Goal: Information Seeking & Learning: Check status

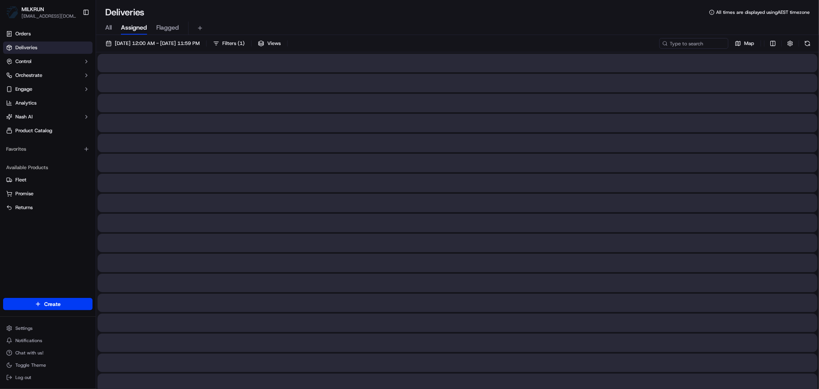
click at [109, 29] on span "All" at bounding box center [108, 27] width 7 height 9
click at [697, 40] on input at bounding box center [682, 43] width 92 height 11
paste input "71cef744-9a21-4160-b003-8909e9c84e82"
type input "71cef744-9a21-4160-b003-8909e9c84e82"
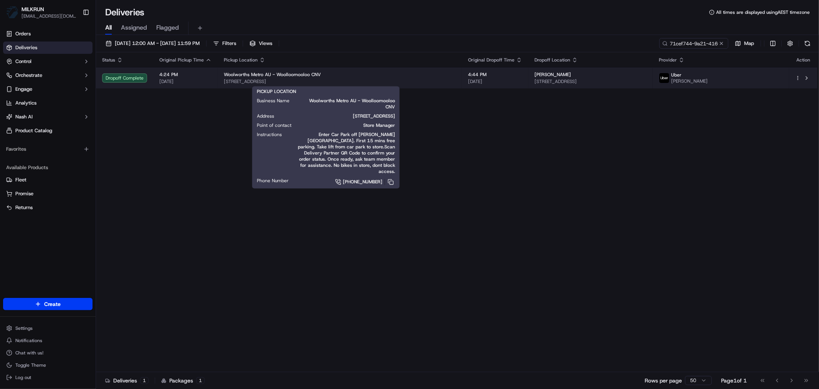
click at [388, 78] on div "Woolworths Metro AU - Woolloomooloo CNV" at bounding box center [340, 74] width 232 height 6
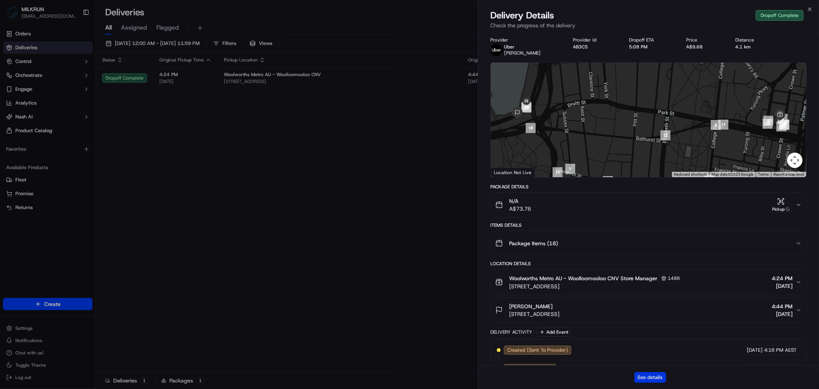
click at [643, 375] on button "See details" at bounding box center [650, 377] width 32 height 11
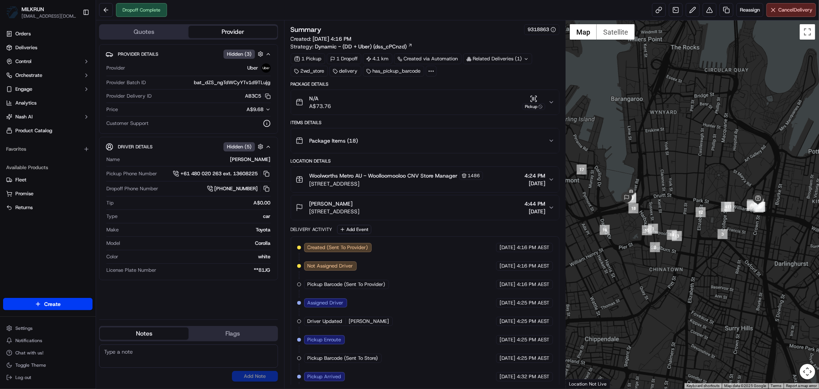
click at [552, 103] on icon "button" at bounding box center [551, 102] width 3 height 2
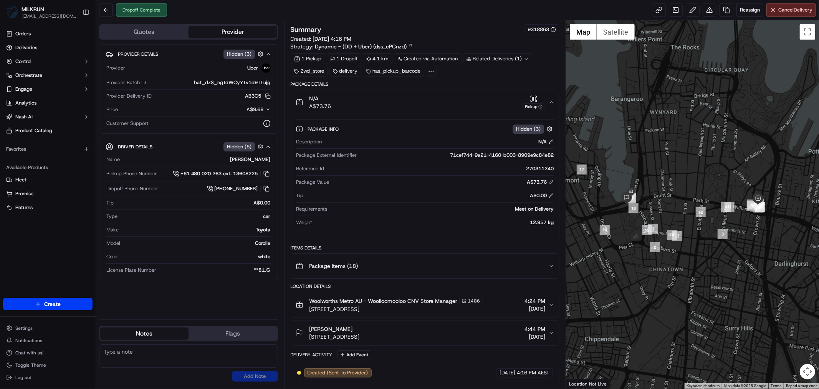
click at [552, 103] on icon "button" at bounding box center [551, 102] width 3 height 2
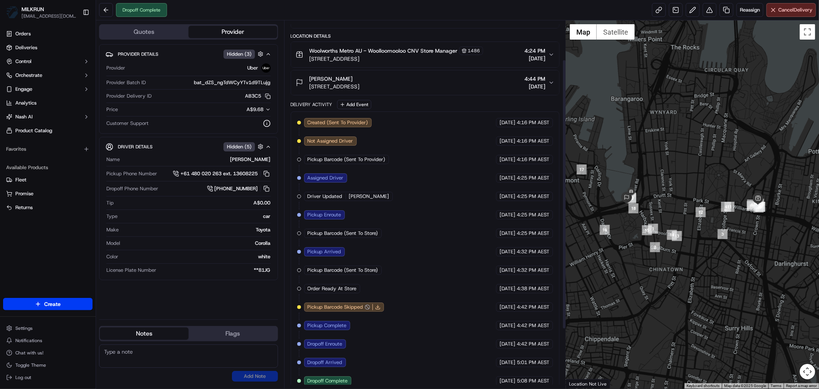
scroll to position [134, 0]
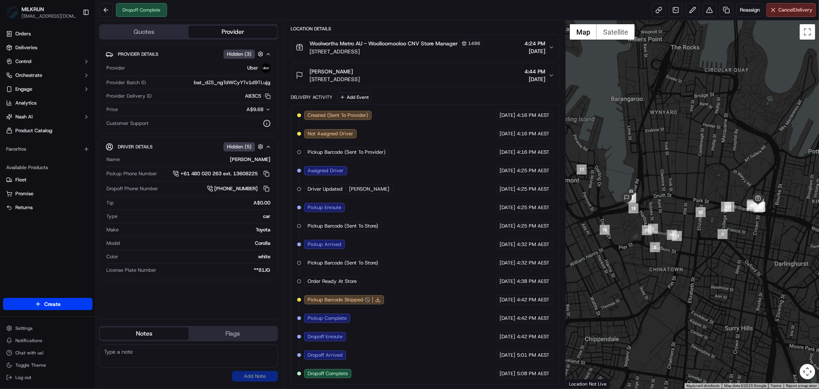
click at [378, 299] on polyline at bounding box center [378, 299] width 2 height 1
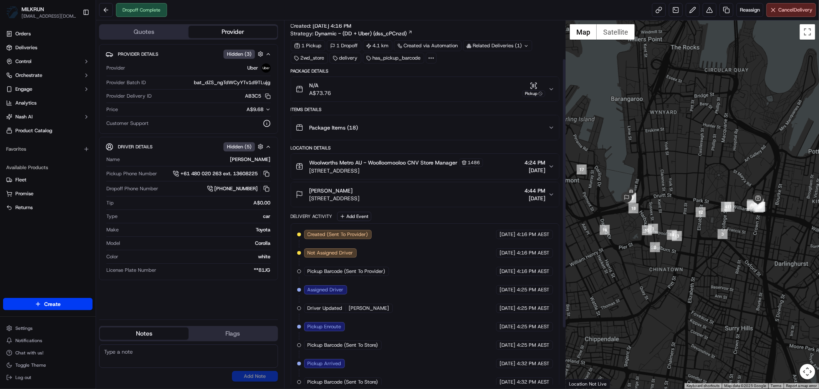
scroll to position [0, 0]
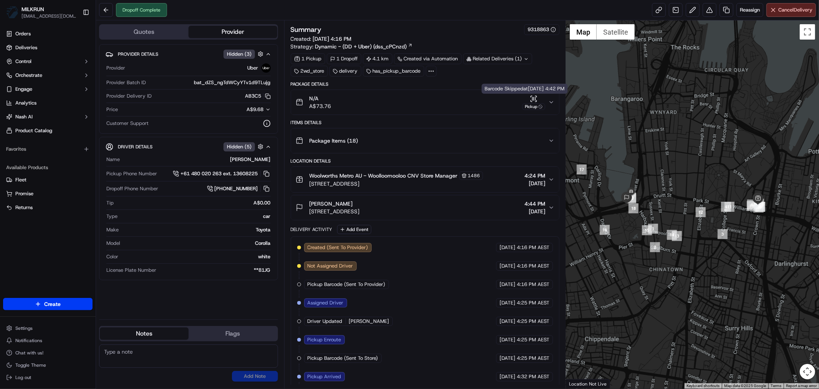
click at [549, 100] on icon "button" at bounding box center [551, 102] width 6 height 6
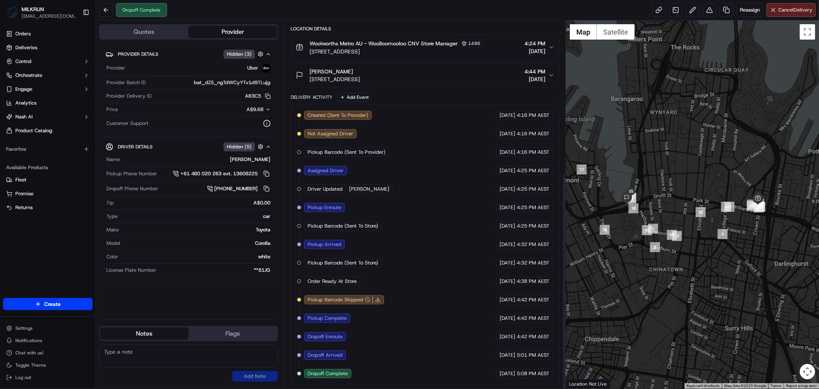
scroll to position [259, 0]
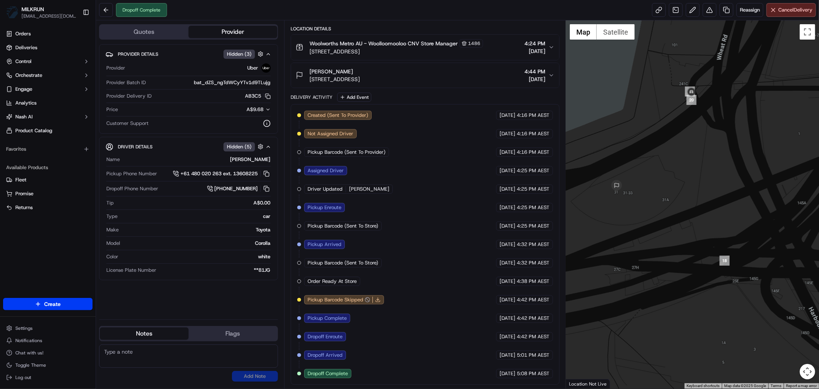
drag, startPoint x: 645, startPoint y: 197, endPoint x: 689, endPoint y: 173, distance: 50.3
click at [689, 173] on div at bounding box center [692, 204] width 253 height 368
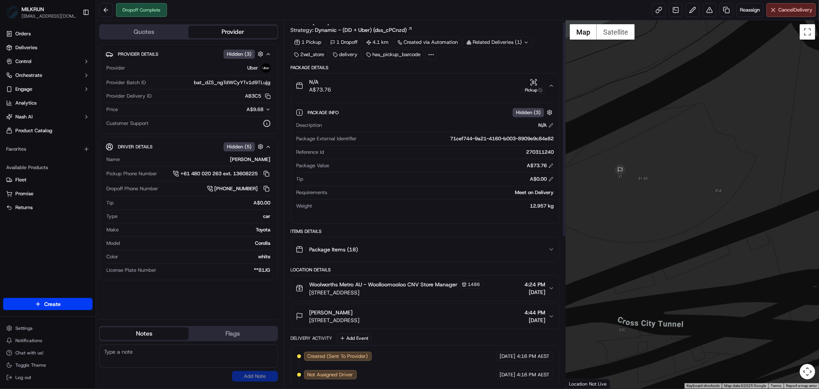
scroll to position [3, 0]
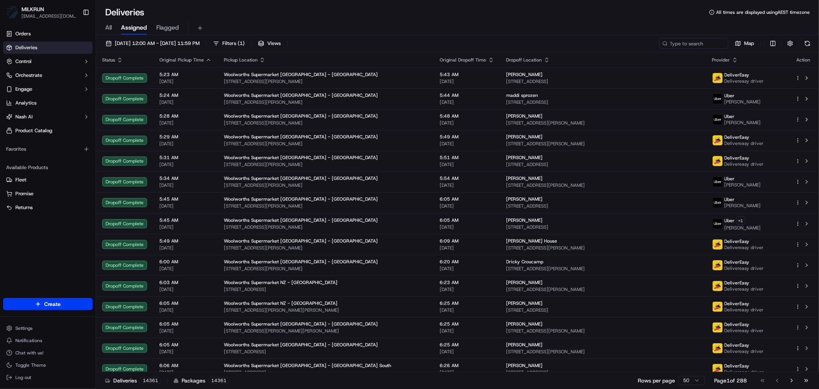
click at [104, 25] on div "All Assigned Flagged" at bounding box center [457, 27] width 723 height 13
click at [112, 24] on div "All Assigned Flagged" at bounding box center [457, 27] width 723 height 13
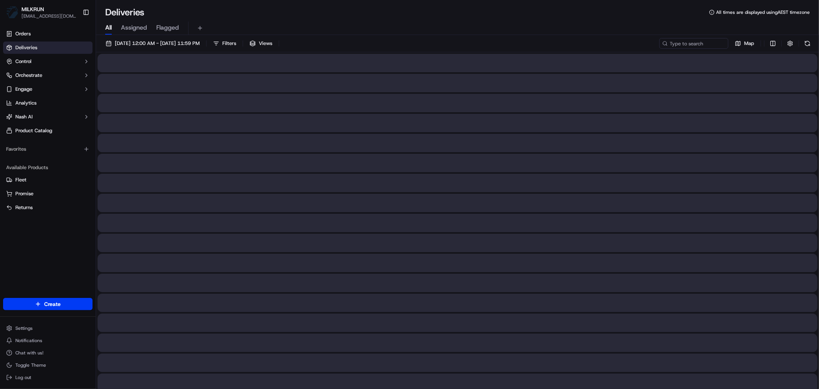
click at [110, 25] on span "All" at bounding box center [108, 27] width 7 height 9
click at [667, 42] on icon at bounding box center [664, 43] width 5 height 5
click at [676, 43] on input at bounding box center [682, 43] width 92 height 11
paste input "a432d9e7-64e6-46ab-b284-468691d385e6"
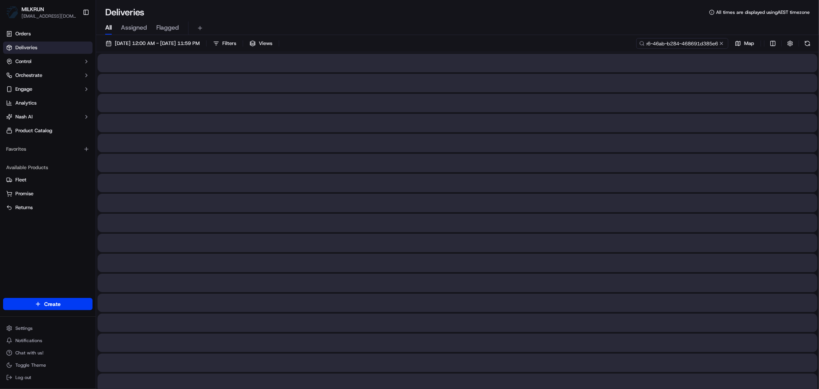
type input "a432d9e7-64e6-46ab-b284-468691d385e6"
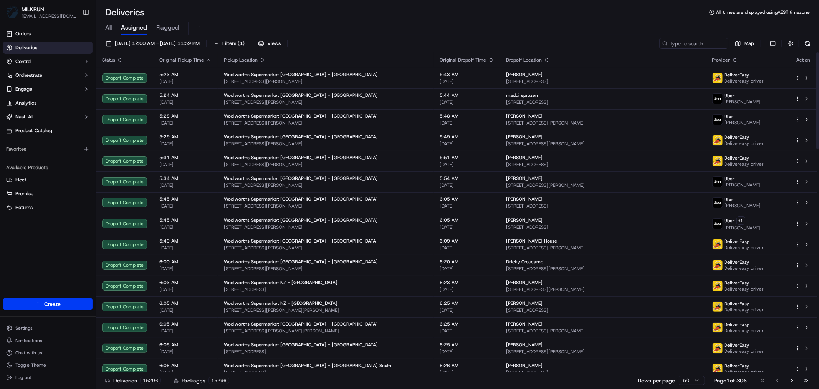
click at [106, 22] on button "All" at bounding box center [108, 27] width 7 height 13
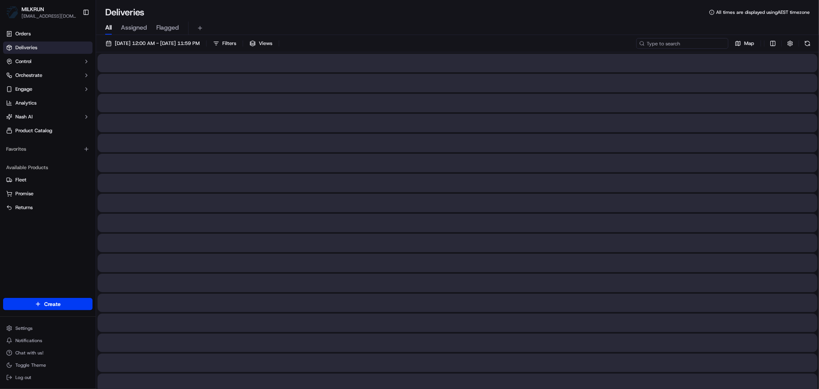
click at [685, 41] on input at bounding box center [682, 43] width 92 height 11
paste input "1cff4ec4-cfb3-4265-8118-af8799396c85"
type input "1cff4ec4-cfb3-4265-8118-af8799396c85"
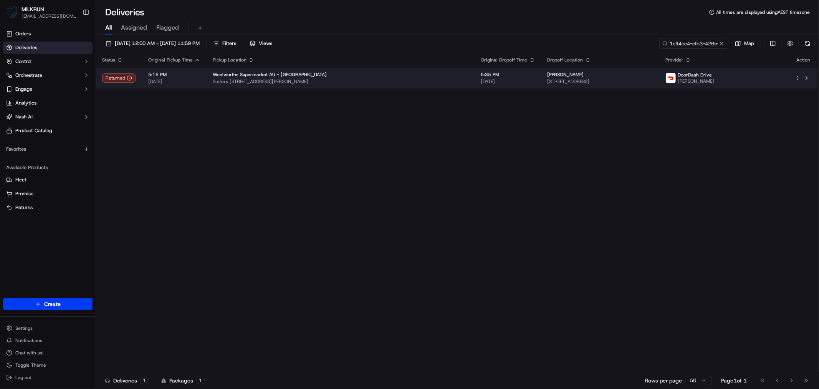
click at [388, 81] on span "Surfers [STREET_ADDRESS][PERSON_NAME]" at bounding box center [341, 81] width 256 height 6
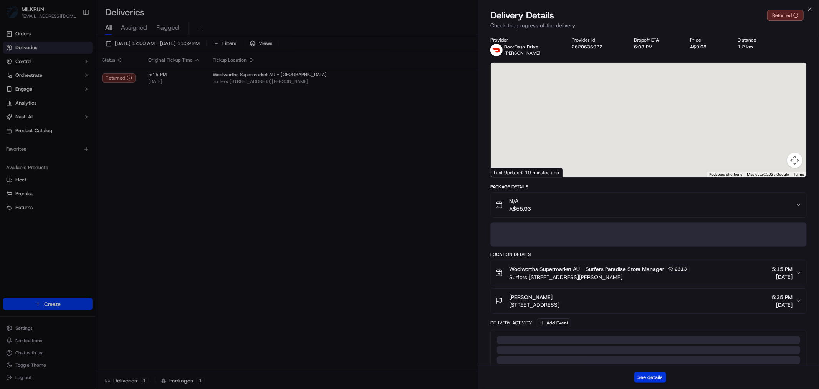
click at [650, 382] on button "See details" at bounding box center [650, 377] width 32 height 11
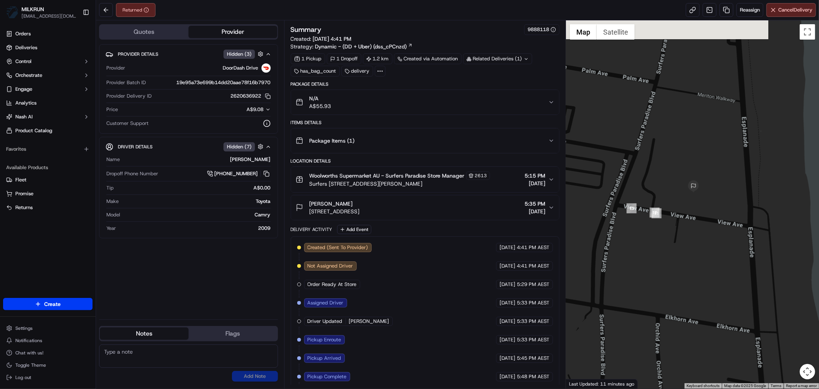
drag, startPoint x: 709, startPoint y: 138, endPoint x: 697, endPoint y: 227, distance: 89.1
click at [697, 227] on div at bounding box center [692, 204] width 253 height 368
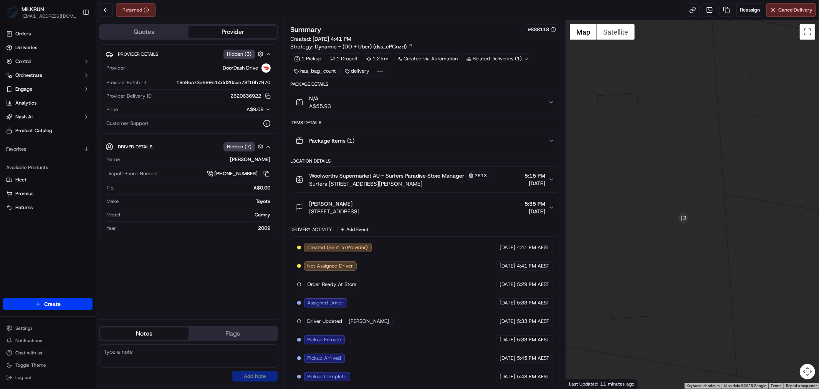
drag, startPoint x: 631, startPoint y: 172, endPoint x: 649, endPoint y: 258, distance: 88.2
click at [649, 258] on div at bounding box center [692, 204] width 253 height 368
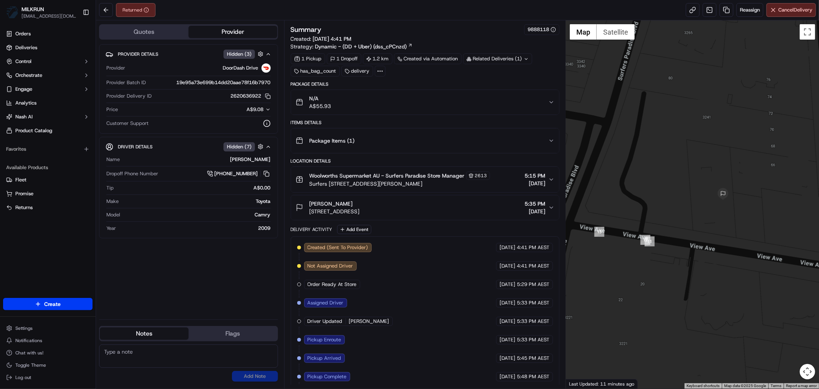
drag, startPoint x: 638, startPoint y: 273, endPoint x: 722, endPoint y: 230, distance: 94.1
click at [722, 230] on div at bounding box center [692, 204] width 253 height 368
click at [551, 205] on icon "button" at bounding box center [551, 207] width 6 height 6
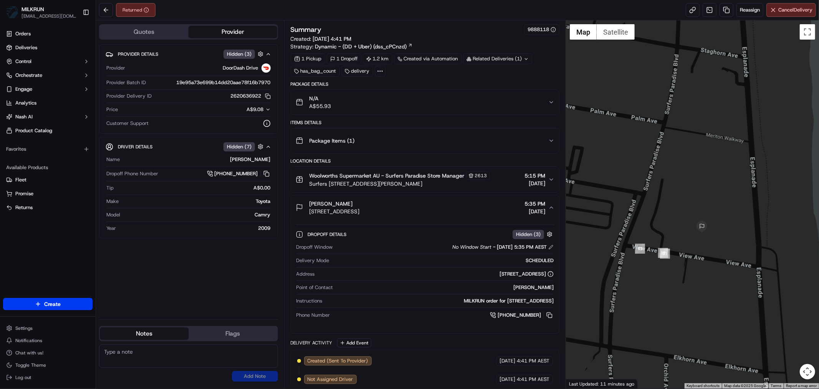
drag, startPoint x: 617, startPoint y: 263, endPoint x: 627, endPoint y: 299, distance: 36.8
click at [627, 299] on div at bounding box center [692, 204] width 253 height 368
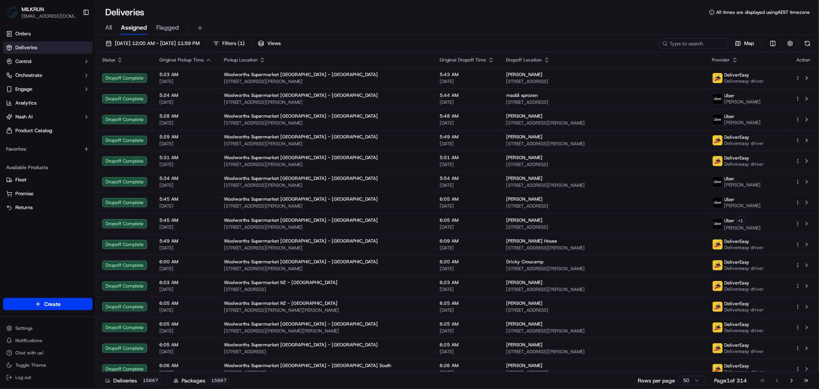
click at [106, 26] on span "All" at bounding box center [108, 27] width 7 height 9
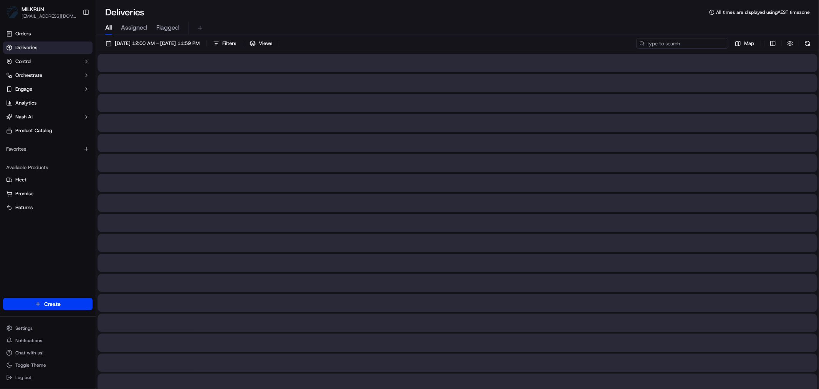
click at [689, 42] on input at bounding box center [682, 43] width 92 height 11
paste input "e89d99c4-e726-40b2-b17a-a6e2e005ae8e"
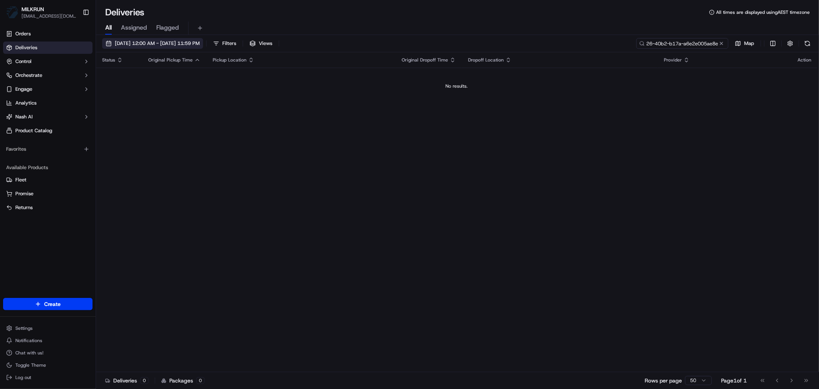
type input "e89d99c4-e726-40b2-b17a-a6e2e005ae8e"
click at [174, 41] on span "[DATE] 12:00 AM - [DATE] 11:59 PM" at bounding box center [157, 43] width 85 height 7
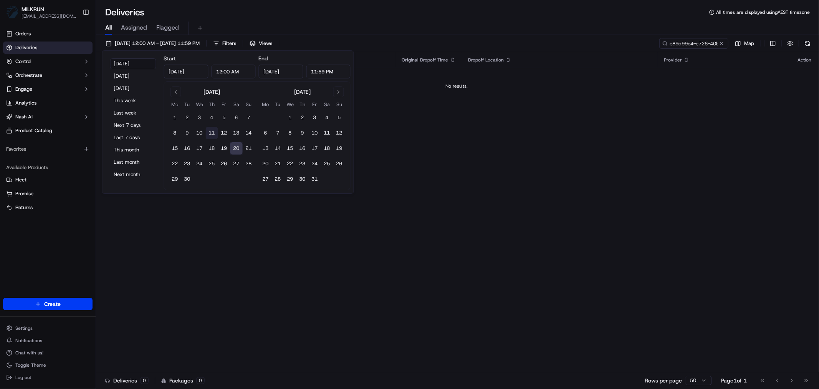
click at [212, 131] on button "11" at bounding box center [212, 133] width 12 height 12
type input "[DATE]"
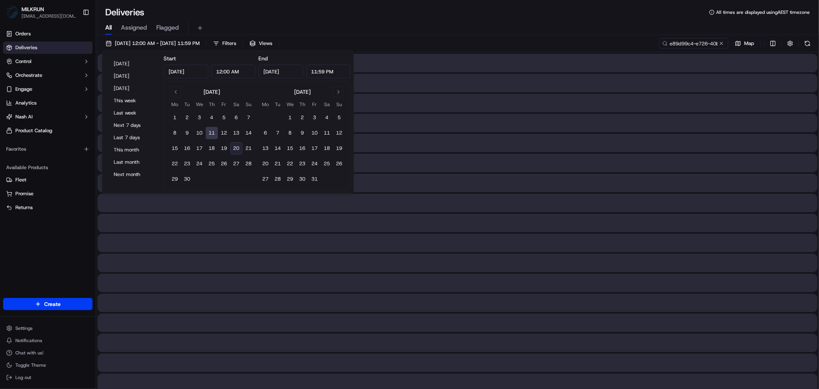
click at [209, 131] on button "11" at bounding box center [212, 133] width 12 height 12
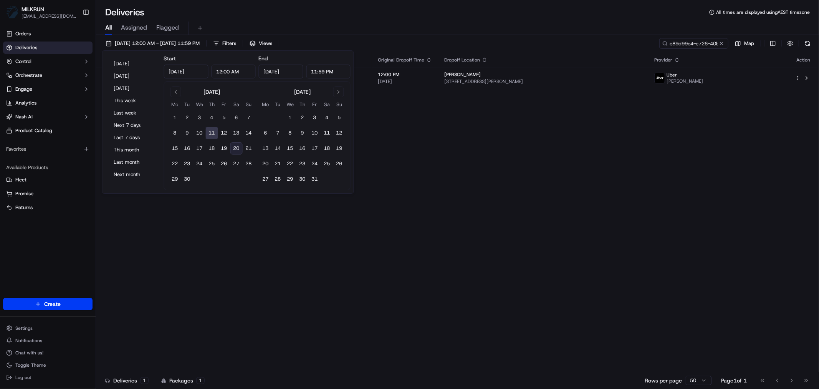
click at [454, 106] on div "Status Original Pickup Time Pickup Location Original Dropoff Time Dropoff Locat…" at bounding box center [456, 211] width 721 height 319
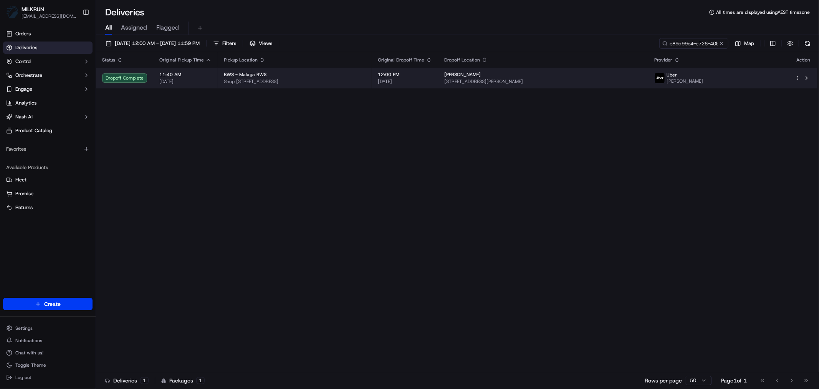
click at [365, 75] on div "BWS - Malaga BWS" at bounding box center [295, 74] width 142 height 6
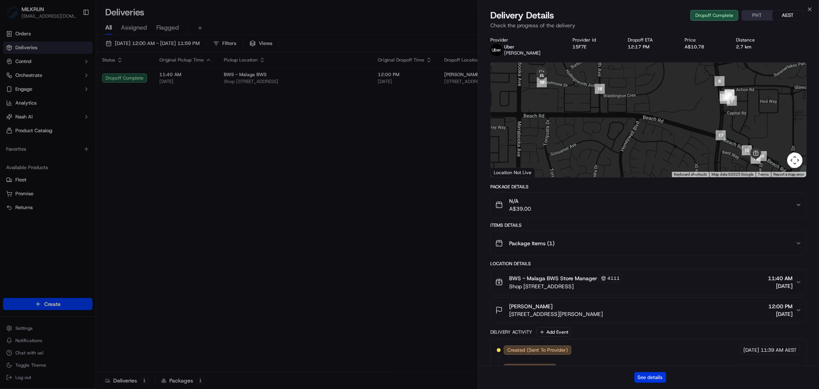
click at [651, 375] on button "See details" at bounding box center [650, 377] width 32 height 11
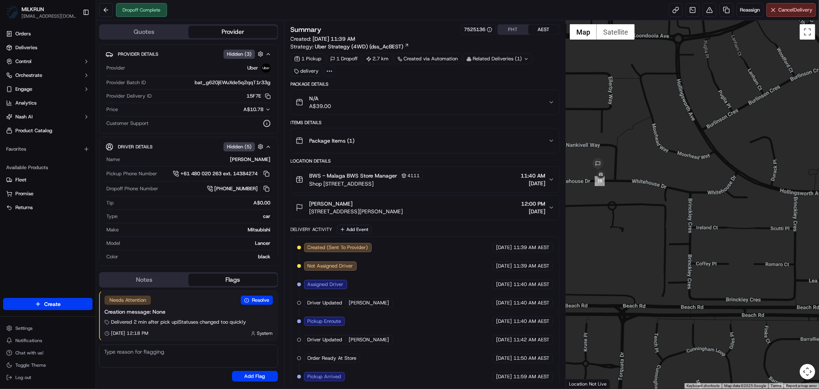
drag, startPoint x: 589, startPoint y: 168, endPoint x: 618, endPoint y: 190, distance: 37.3
click at [616, 187] on div at bounding box center [692, 204] width 253 height 368
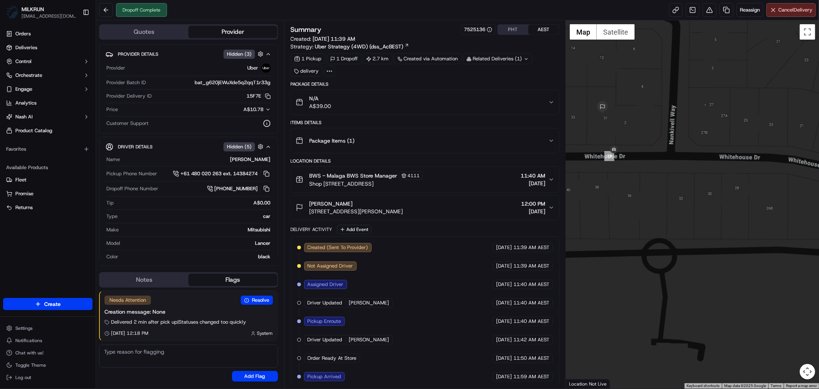
click at [220, 279] on button "Flags" at bounding box center [232, 279] width 89 height 12
click at [142, 283] on button "Notes" at bounding box center [144, 279] width 89 height 12
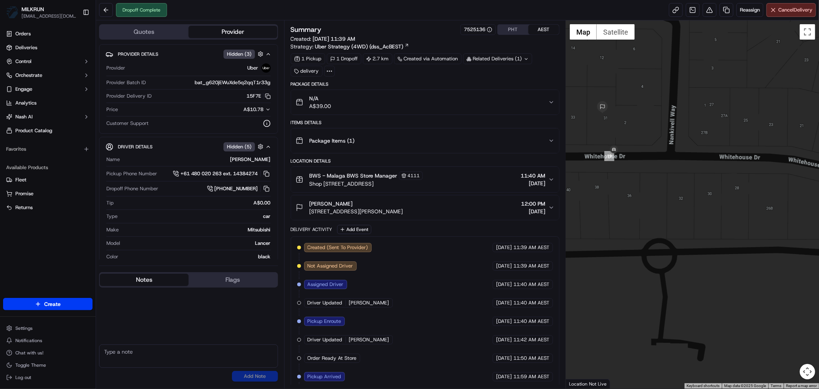
click at [251, 279] on button "Flags" at bounding box center [232, 279] width 89 height 12
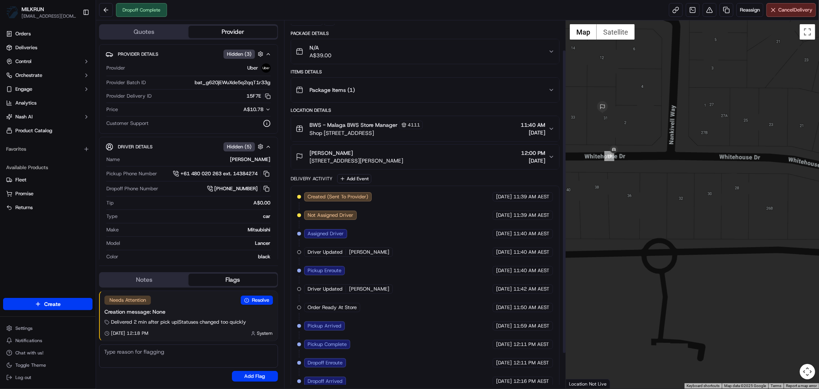
scroll to position [36, 0]
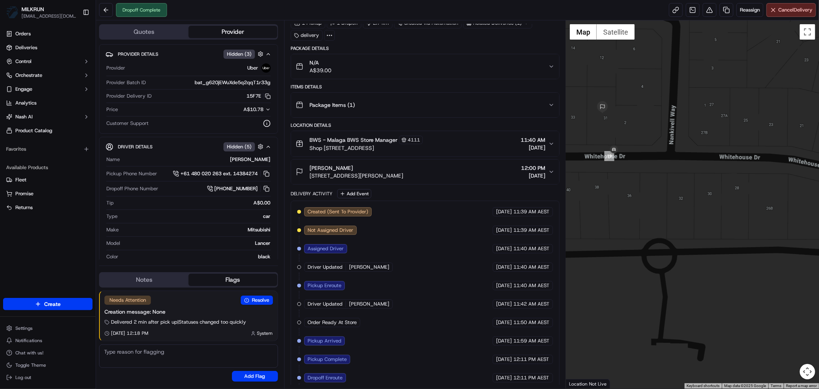
click at [551, 69] on icon "button" at bounding box center [551, 66] width 6 height 6
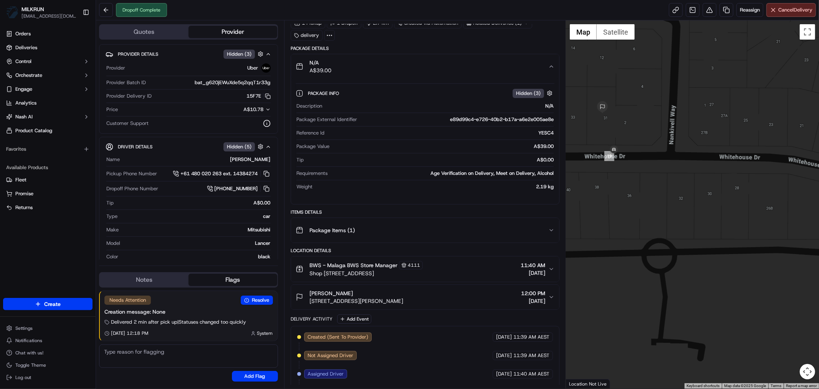
click at [551, 69] on icon "button" at bounding box center [551, 66] width 6 height 6
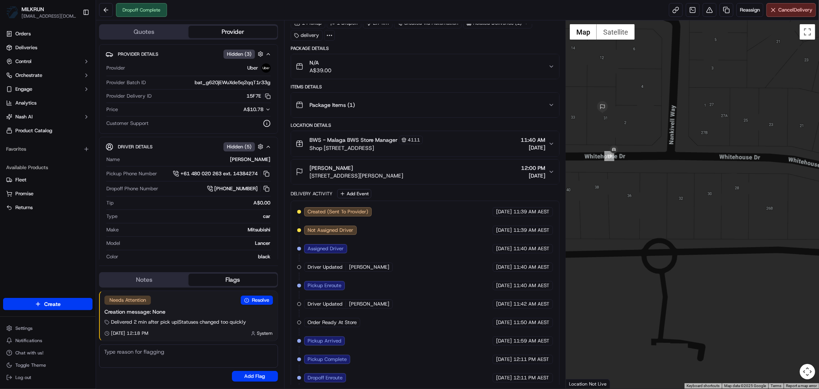
click at [49, 236] on div "Orders Deliveries Control Orchestrate Engage Analytics Nash AI Product Catalog …" at bounding box center [48, 158] width 96 height 267
click at [461, 193] on div "Delivery Activity Add Event" at bounding box center [425, 193] width 269 height 9
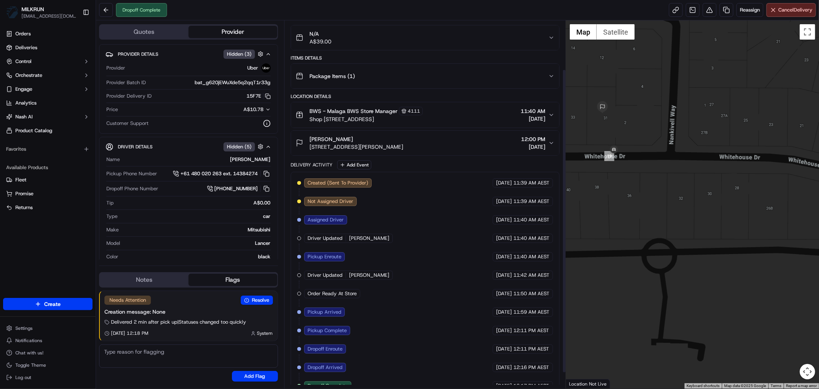
scroll to position [78, 0]
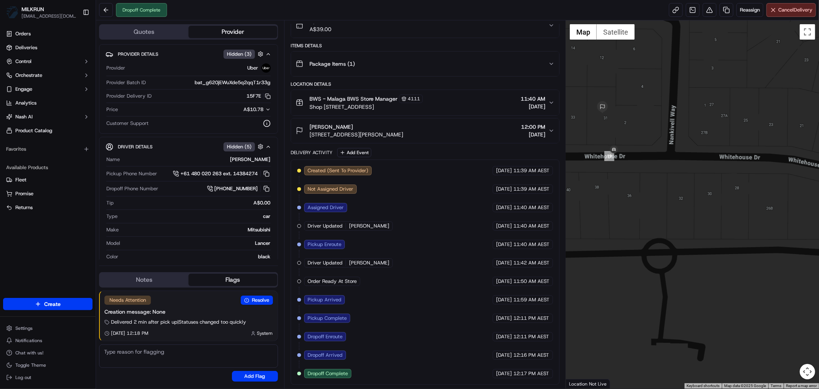
click at [446, 151] on div "Delivery Activity Add Event" at bounding box center [425, 152] width 269 height 9
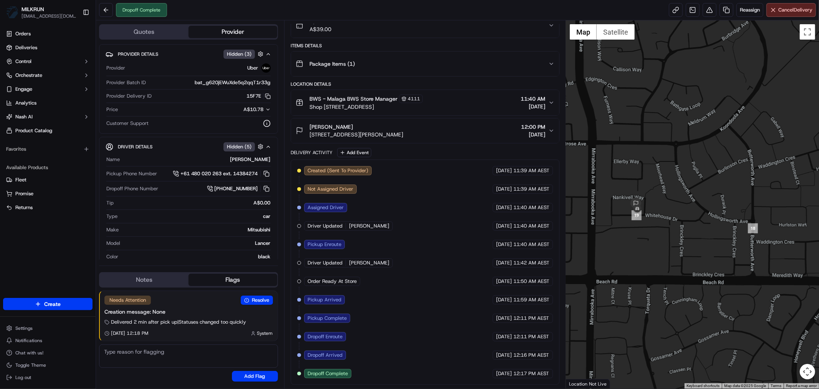
drag, startPoint x: 725, startPoint y: 193, endPoint x: 681, endPoint y: 233, distance: 59.8
click at [681, 233] on div at bounding box center [692, 204] width 253 height 368
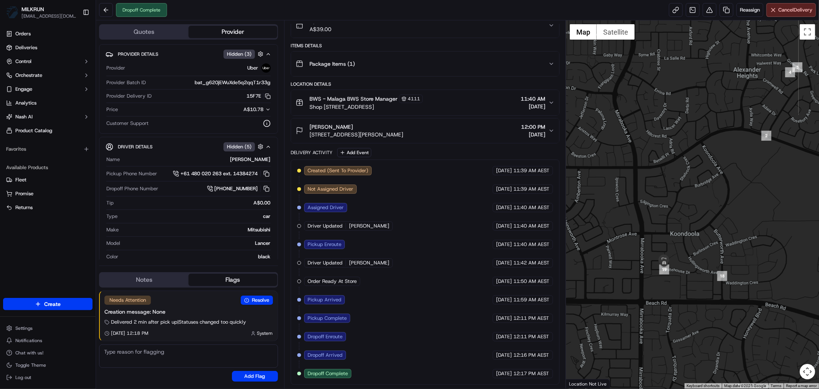
drag, startPoint x: 708, startPoint y: 181, endPoint x: 712, endPoint y: 212, distance: 31.0
click at [712, 212] on div at bounding box center [692, 204] width 253 height 368
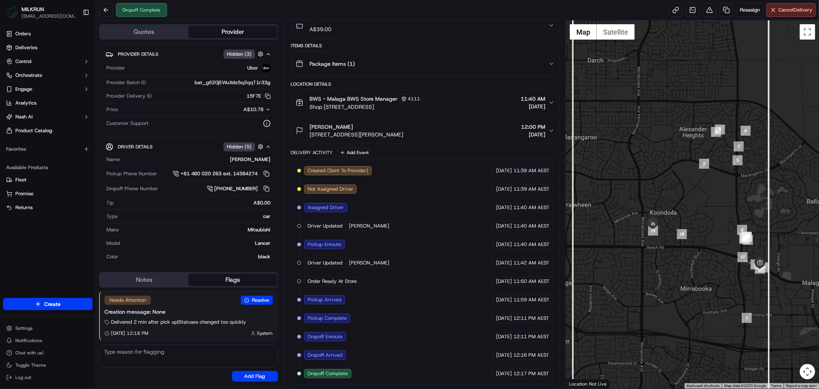
drag, startPoint x: 727, startPoint y: 208, endPoint x: 685, endPoint y: 195, distance: 44.4
click at [686, 195] on div at bounding box center [692, 204] width 253 height 368
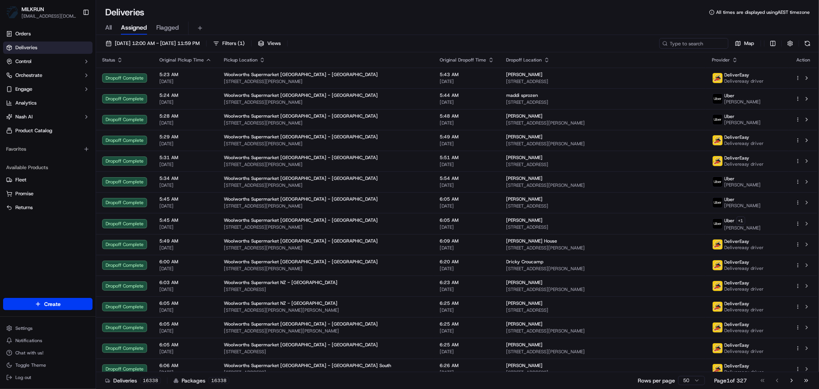
click at [109, 29] on span "All" at bounding box center [108, 27] width 7 height 9
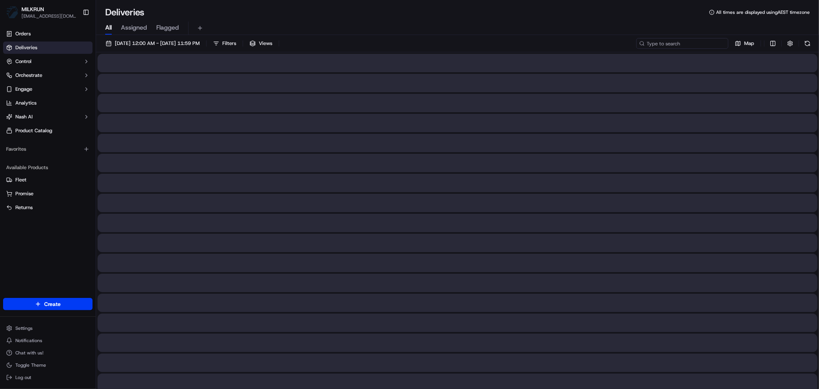
click at [677, 43] on input at bounding box center [682, 43] width 92 height 11
paste input "8b069e89-5467-444d-8bb1-a19d5771e6ce"
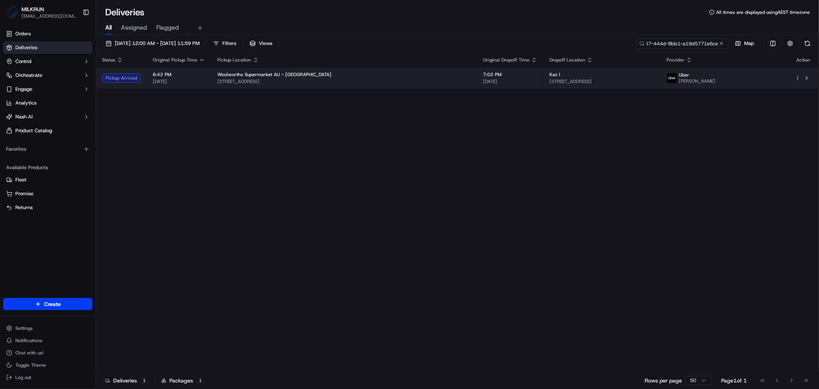
type input "8b069e89-5467-444d-8bb1-a19d5771e6ce"
click at [358, 82] on span "[STREET_ADDRESS]" at bounding box center [343, 81] width 253 height 6
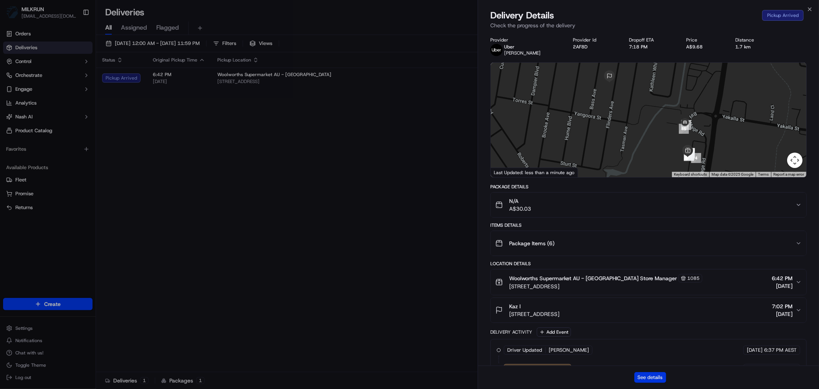
click at [655, 376] on button "See details" at bounding box center [650, 377] width 32 height 11
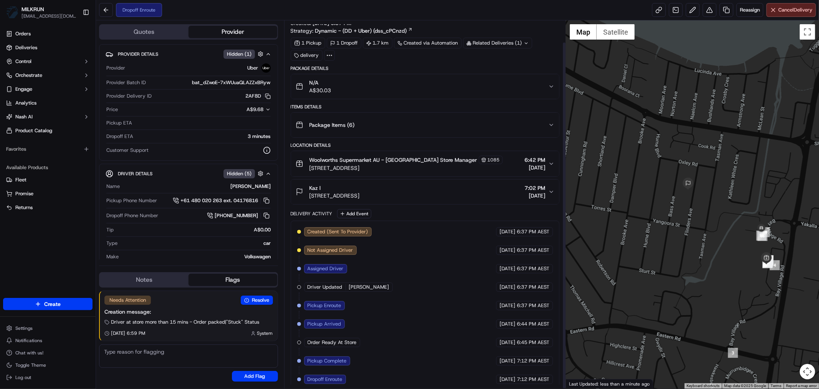
scroll to position [23, 0]
